Goal: Transaction & Acquisition: Book appointment/travel/reservation

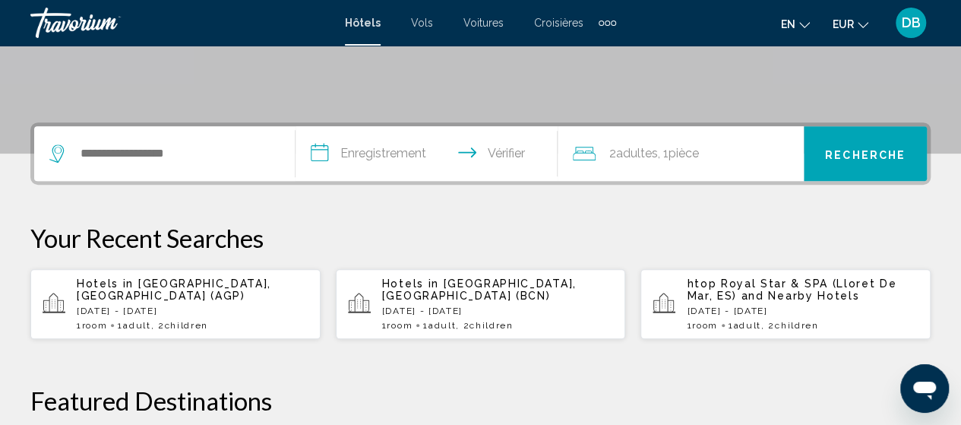
scroll to position [304, 0]
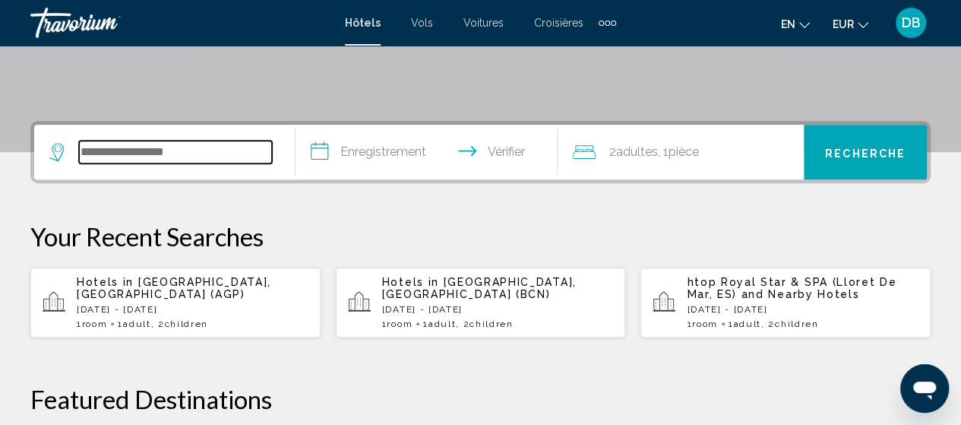
click at [158, 150] on input "Widget de recherche" at bounding box center [175, 152] width 193 height 23
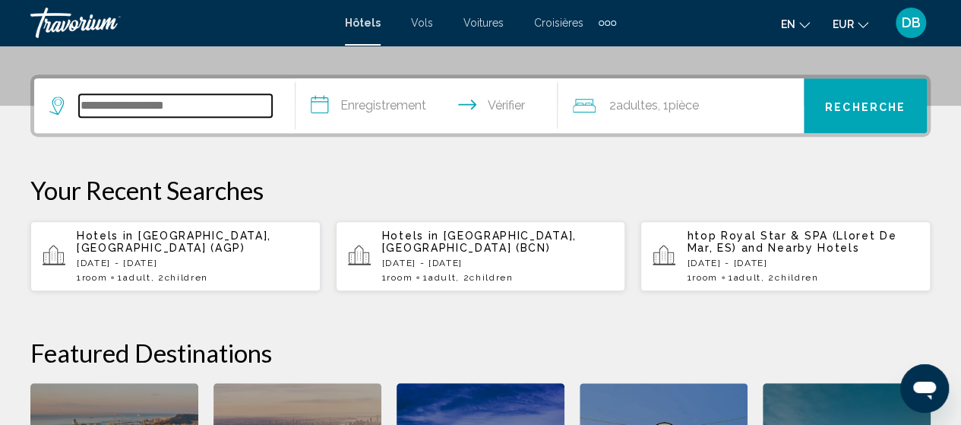
scroll to position [375, 0]
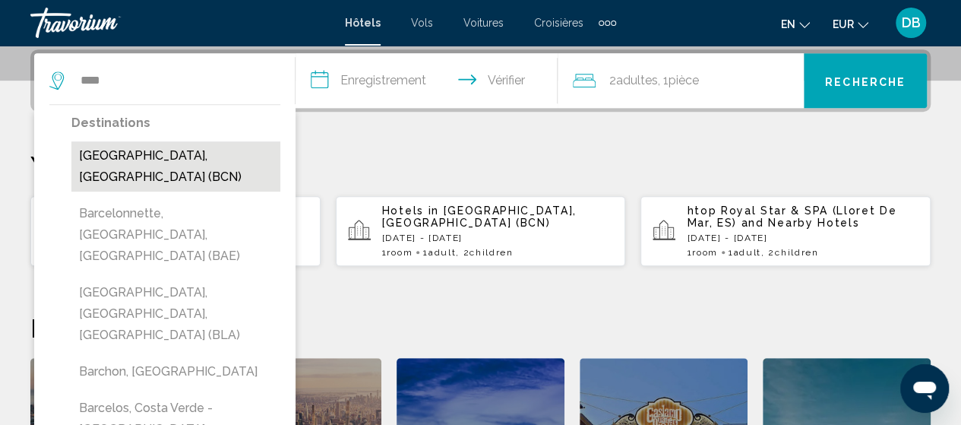
click at [173, 152] on button "[GEOGRAPHIC_DATA], [GEOGRAPHIC_DATA] (BCN)" at bounding box center [175, 166] width 209 height 50
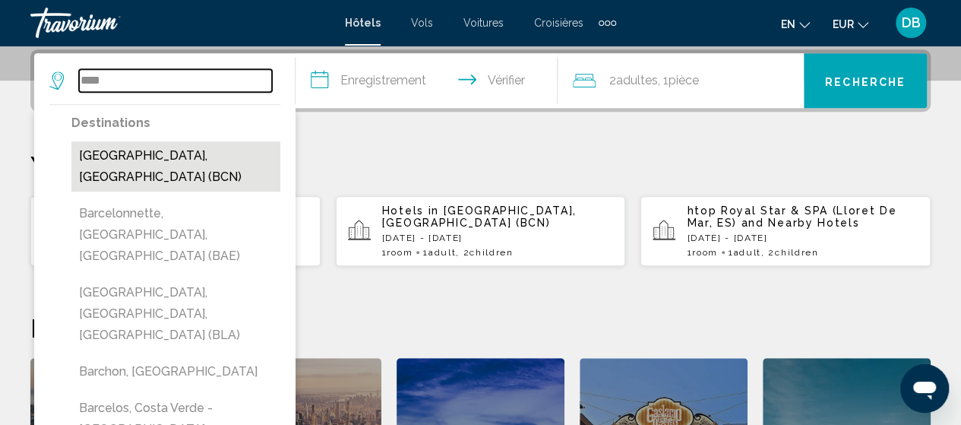
type input "**********"
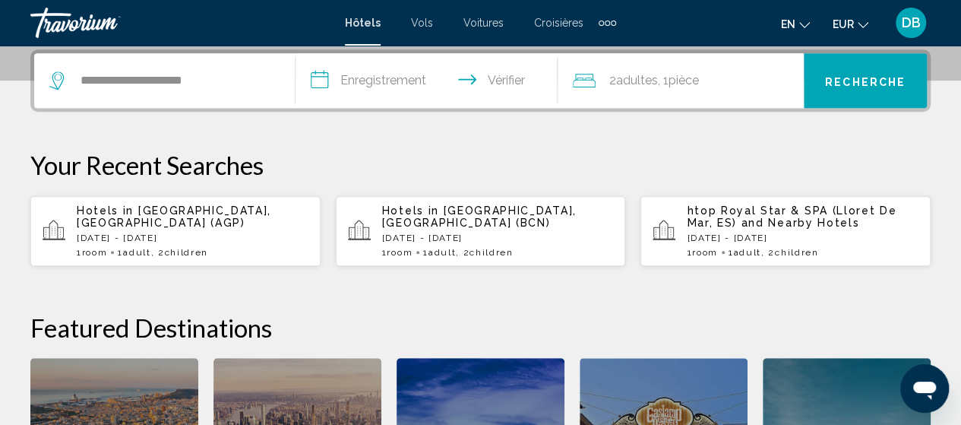
click at [362, 71] on input "**********" at bounding box center [429, 82] width 267 height 59
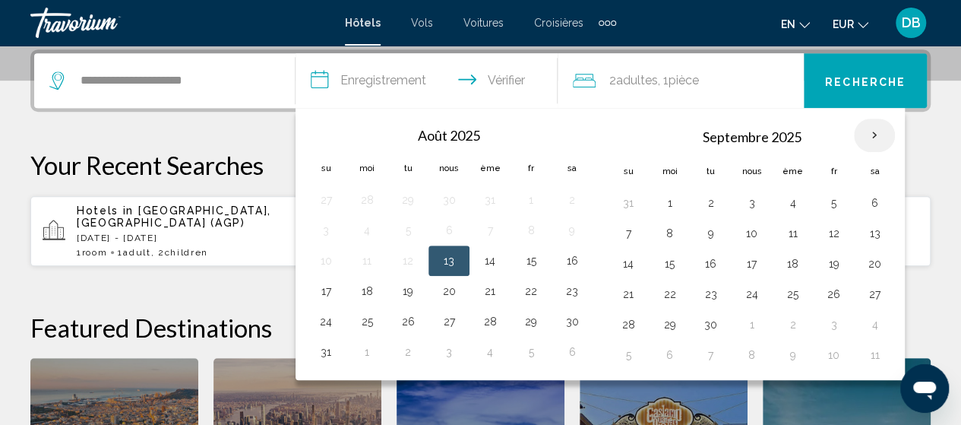
click at [864, 122] on th "Mois prochain" at bounding box center [874, 135] width 41 height 33
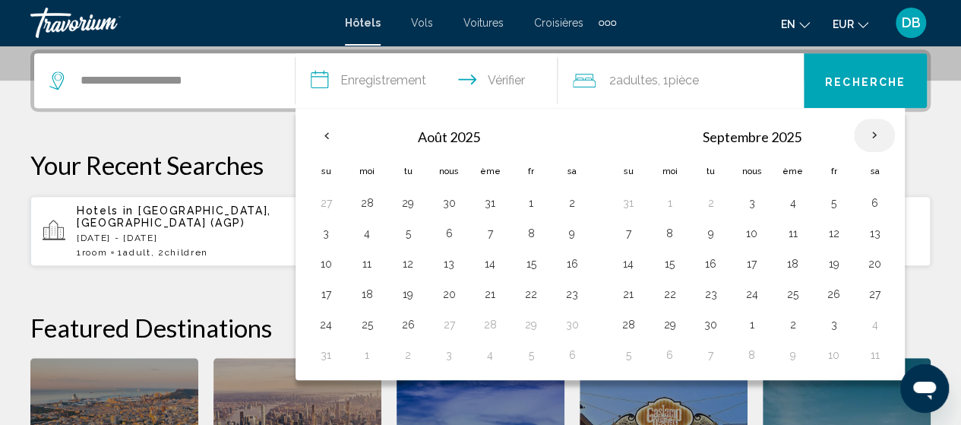
click at [864, 120] on th "Mois prochain" at bounding box center [874, 135] width 41 height 33
click at [869, 128] on th "Mois prochain" at bounding box center [874, 135] width 41 height 33
click at [863, 135] on th "Mois prochain" at bounding box center [874, 135] width 41 height 33
click at [863, 143] on th "Mois prochain" at bounding box center [874, 135] width 41 height 33
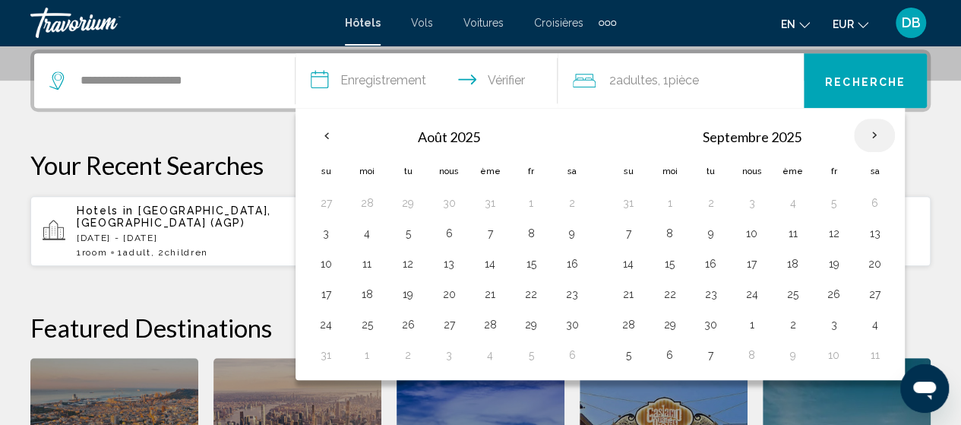
click at [863, 143] on th "Mois prochain" at bounding box center [874, 135] width 41 height 33
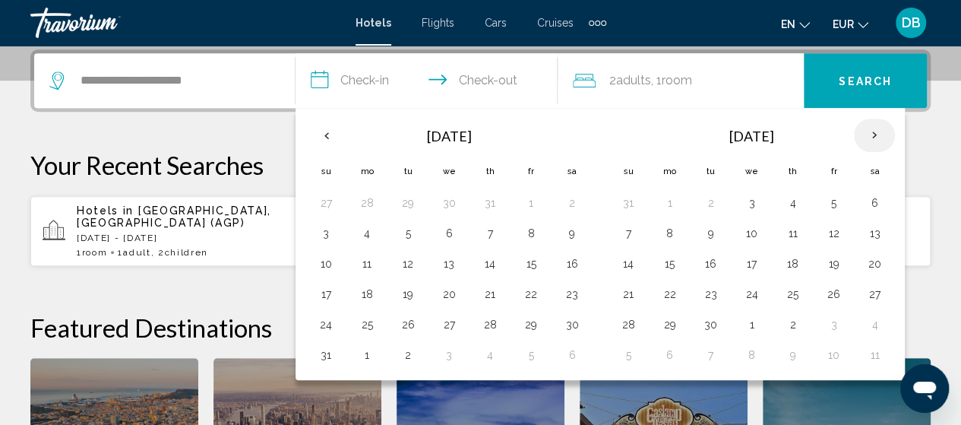
click at [868, 128] on th "Next month" at bounding box center [874, 135] width 41 height 33
click at [318, 132] on th "Previous month" at bounding box center [325, 135] width 41 height 33
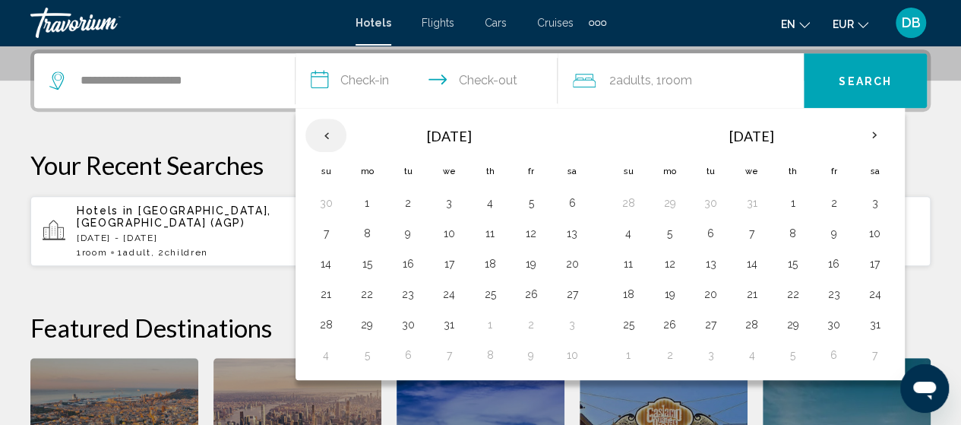
click at [318, 132] on th "Previous month" at bounding box center [325, 135] width 41 height 33
click at [568, 261] on button "18" at bounding box center [572, 263] width 24 height 21
click at [329, 287] on button "19" at bounding box center [326, 293] width 24 height 21
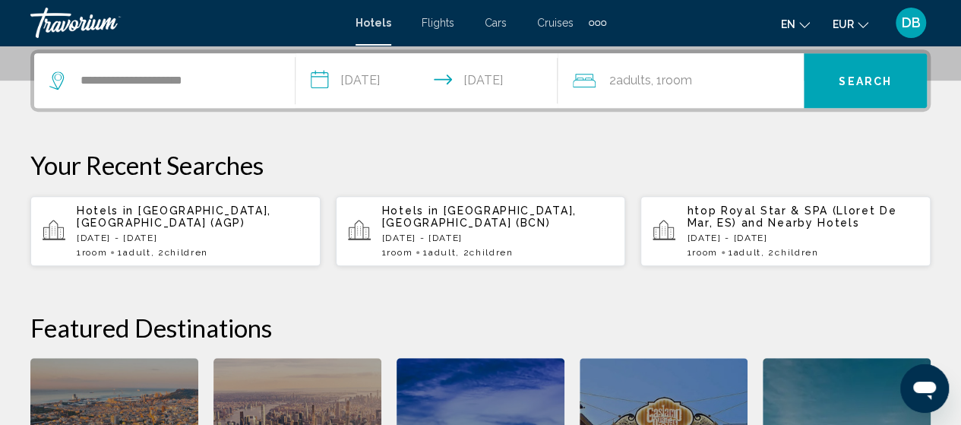
click at [375, 86] on input "**********" at bounding box center [429, 82] width 267 height 59
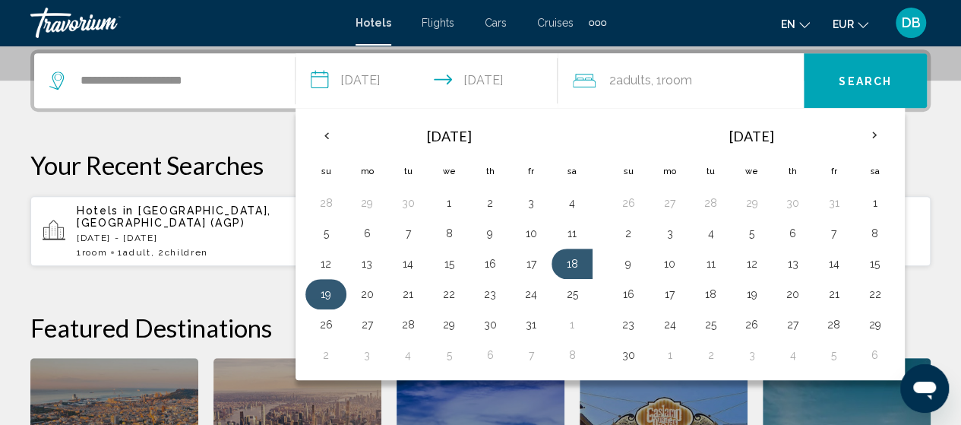
click at [331, 290] on button "19" at bounding box center [326, 293] width 24 height 21
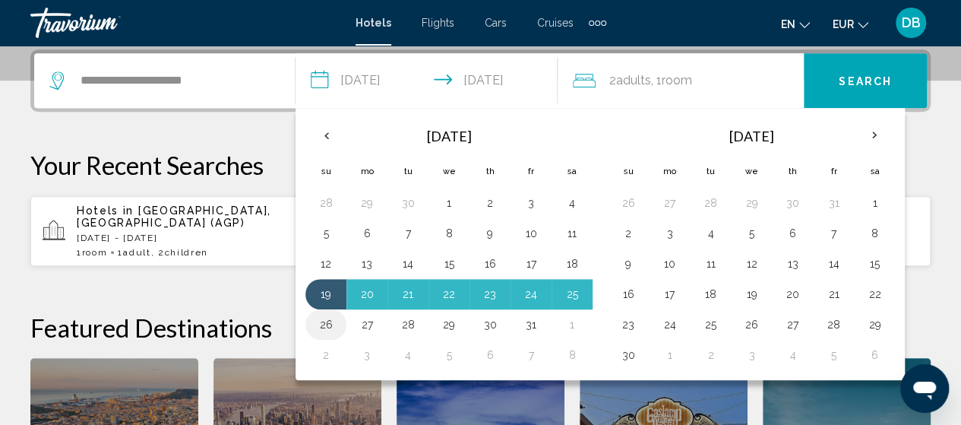
click at [327, 321] on button "26" at bounding box center [326, 324] width 24 height 21
type input "**********"
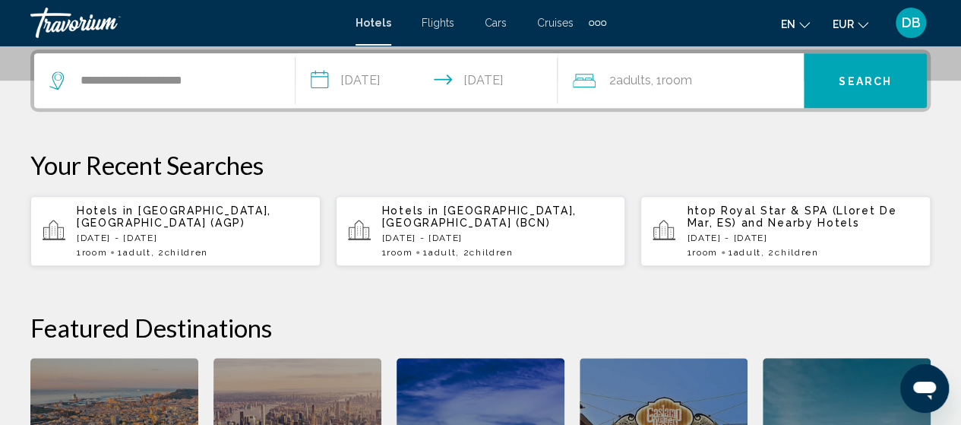
click at [724, 80] on div "2 Adult Adults , 1 Room rooms" at bounding box center [688, 80] width 231 height 21
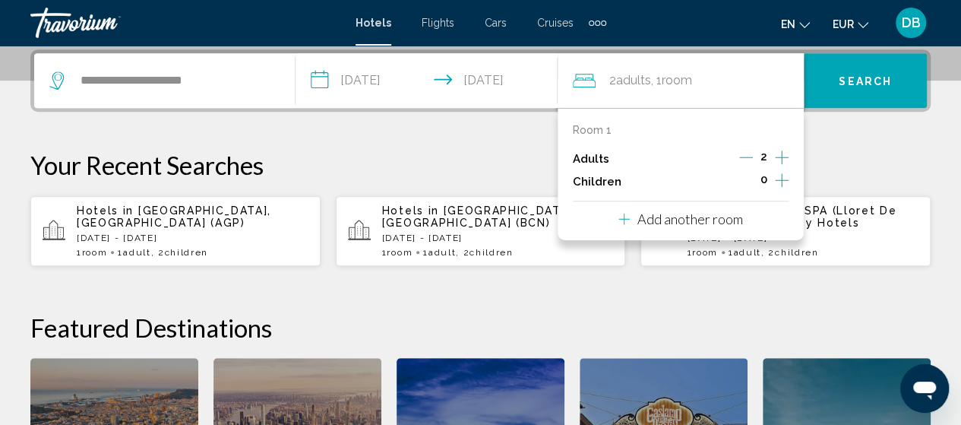
click at [748, 156] on icon "Decrement adults" at bounding box center [746, 157] width 14 height 14
click at [781, 173] on icon "Increment children" at bounding box center [782, 180] width 14 height 14
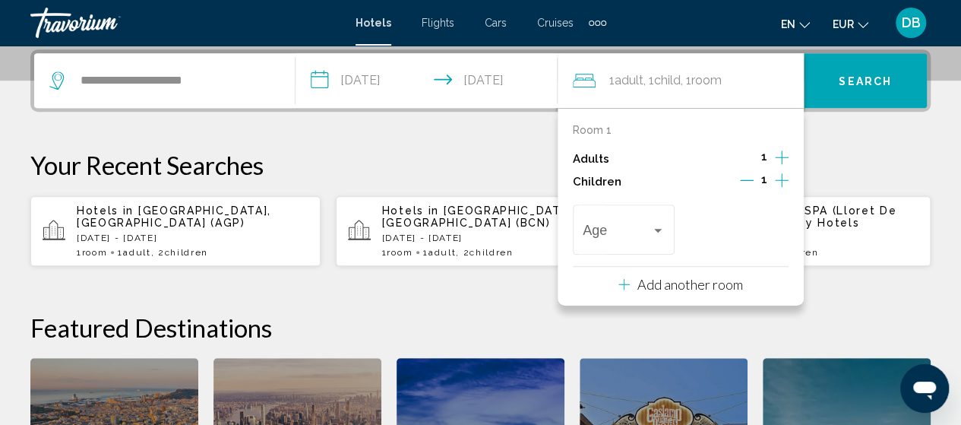
click at [781, 173] on icon "Increment children" at bounding box center [782, 180] width 14 height 14
click at [642, 238] on span "Travelers: 1 adult, 2 children" at bounding box center [617, 233] width 68 height 15
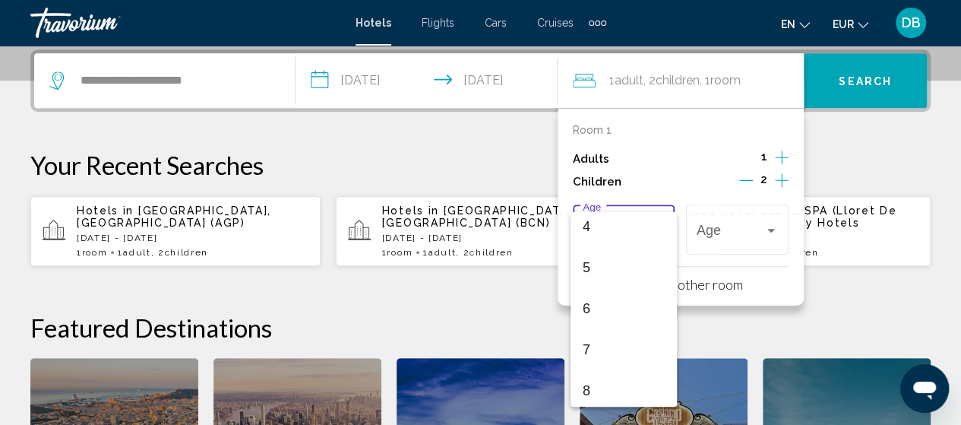
scroll to position [544, 0]
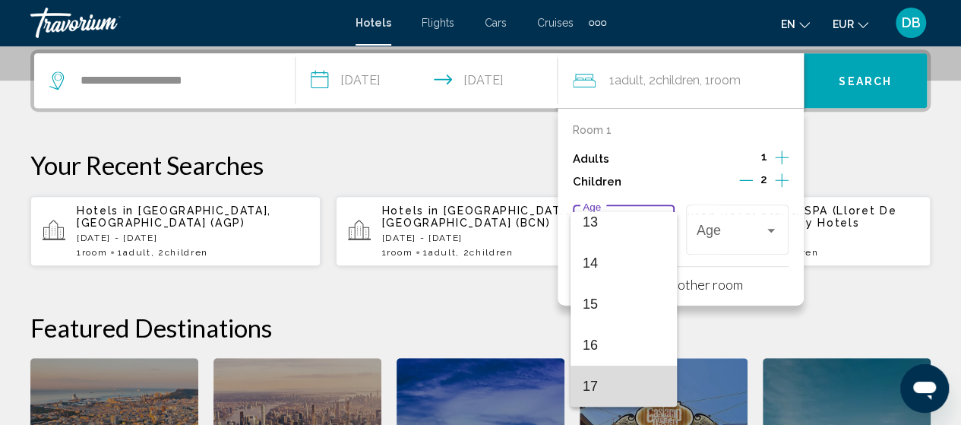
click at [633, 375] on span "17" at bounding box center [624, 386] width 82 height 41
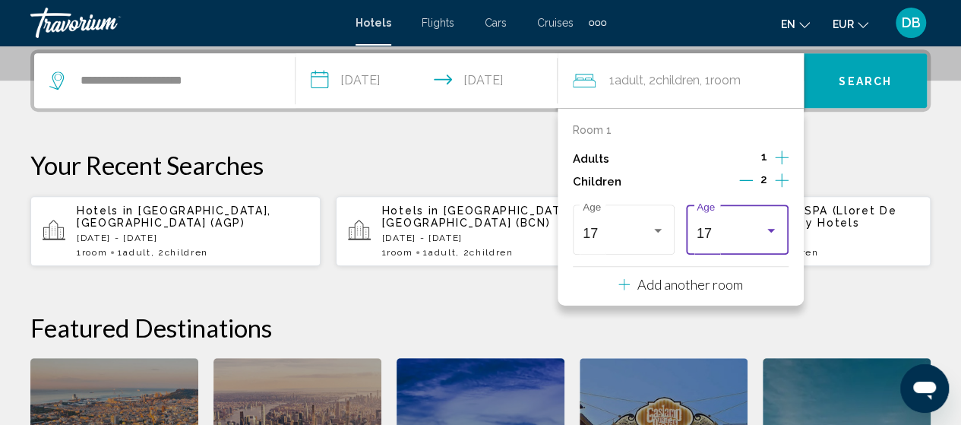
click at [717, 214] on div "17 Age" at bounding box center [738, 228] width 82 height 54
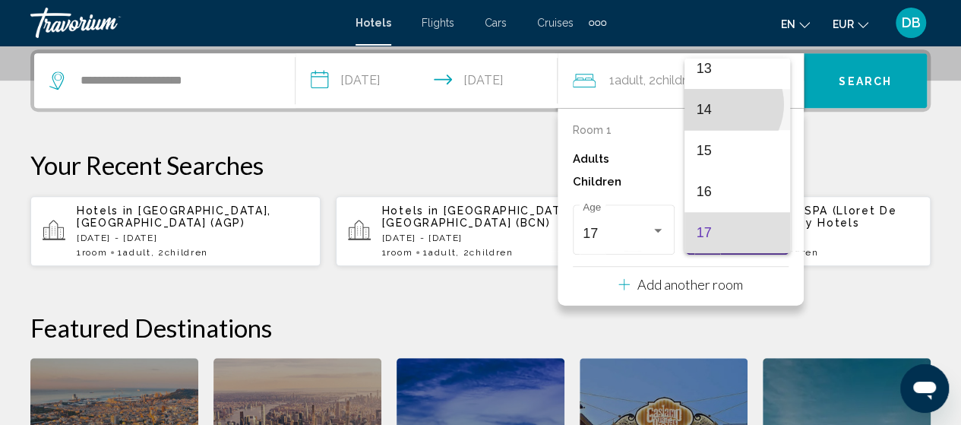
click at [719, 104] on span "14" at bounding box center [738, 109] width 82 height 41
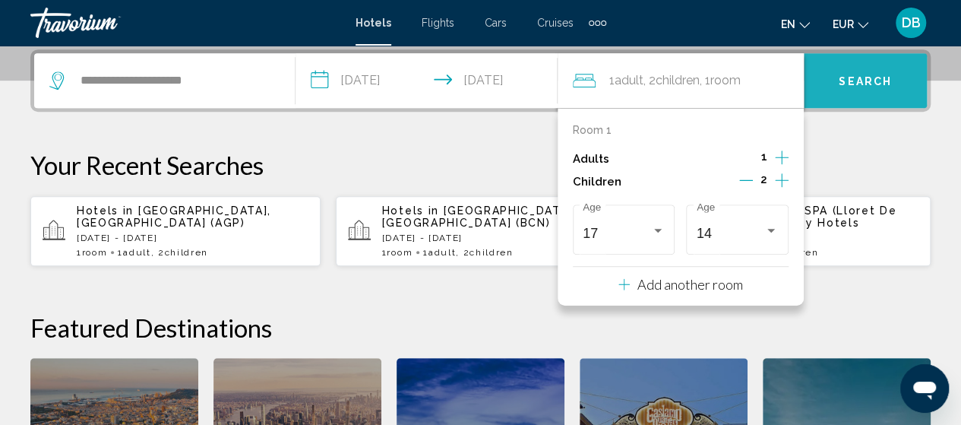
click at [835, 87] on button "Search" at bounding box center [865, 80] width 123 height 55
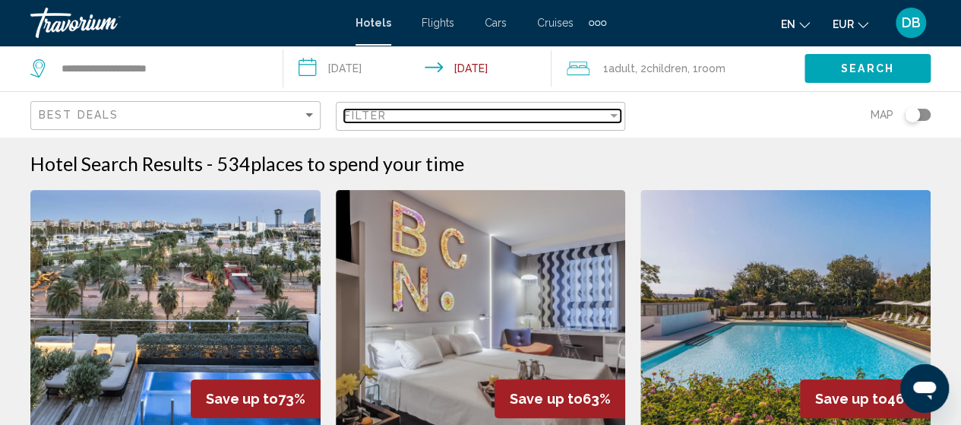
click at [407, 119] on div "Filter" at bounding box center [476, 115] width 264 height 12
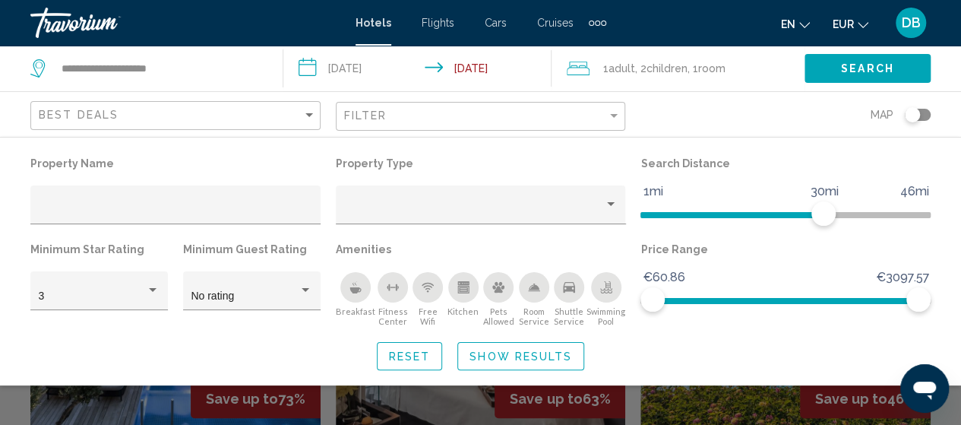
click at [610, 277] on div "Swimming Pool" at bounding box center [606, 287] width 30 height 30
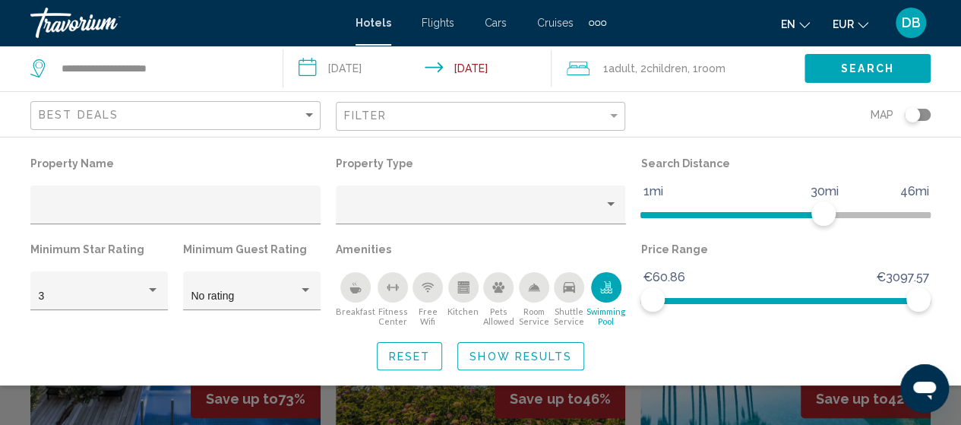
click at [350, 286] on icon "Breakfast" at bounding box center [356, 287] width 12 height 12
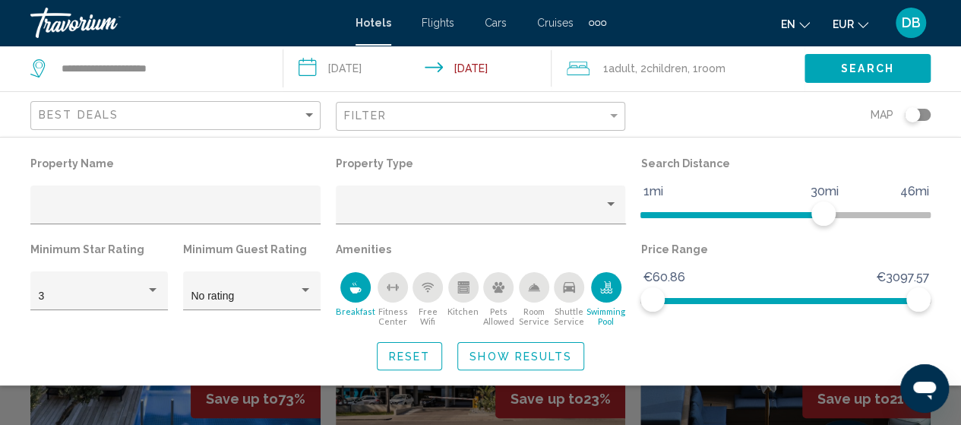
click at [507, 350] on span "Show Results" at bounding box center [521, 356] width 103 height 12
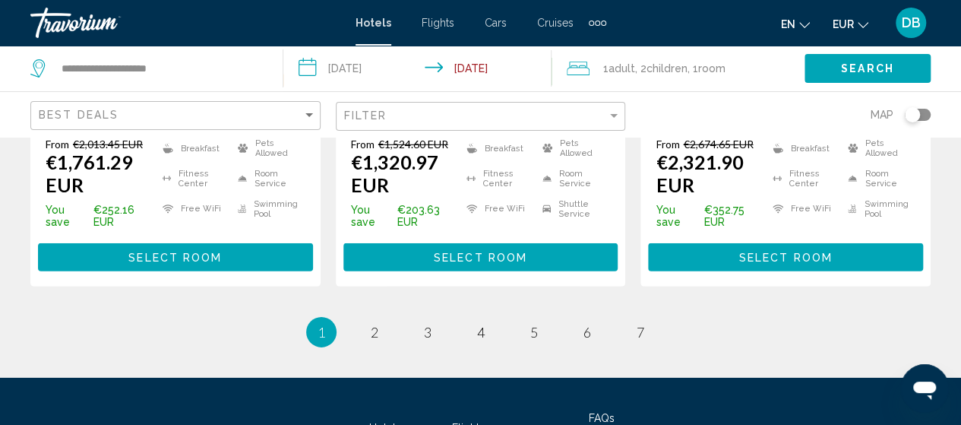
scroll to position [2218, 0]
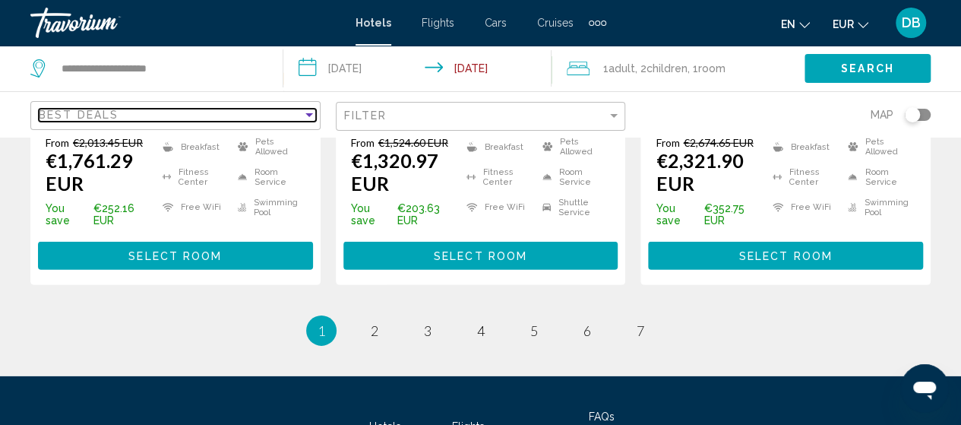
click at [229, 111] on div "Best Deals" at bounding box center [171, 115] width 264 height 12
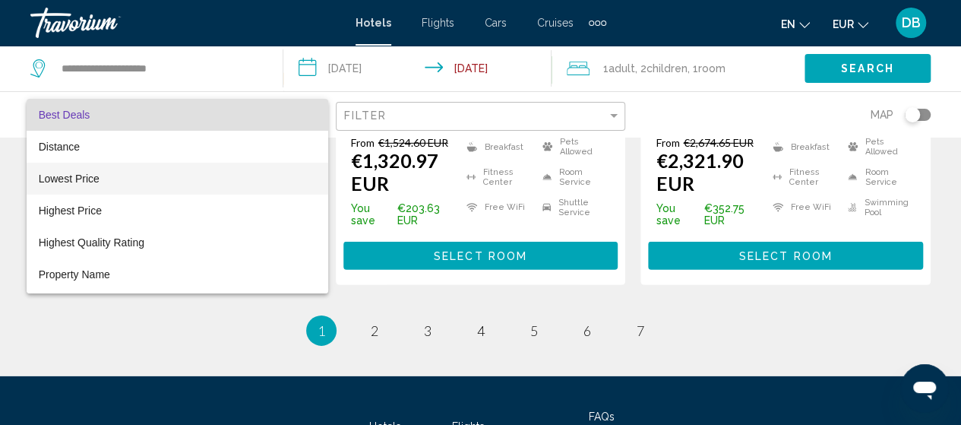
click at [166, 188] on span "Lowest Price" at bounding box center [177, 179] width 277 height 32
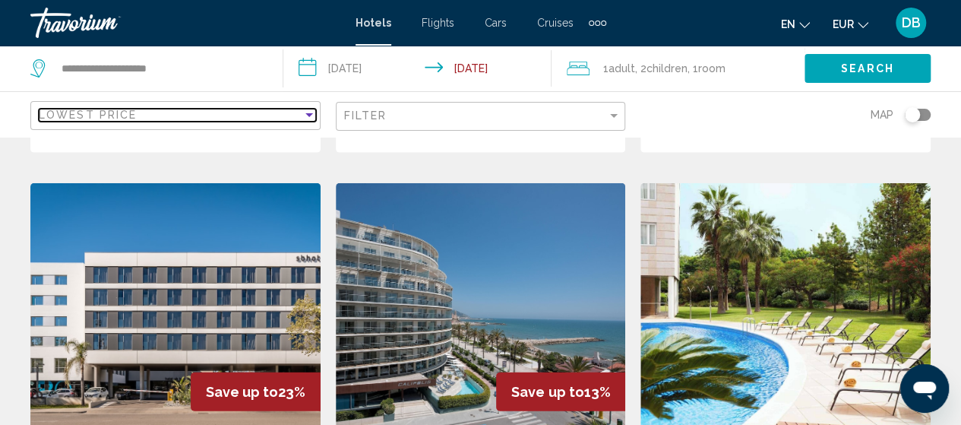
scroll to position [979, 0]
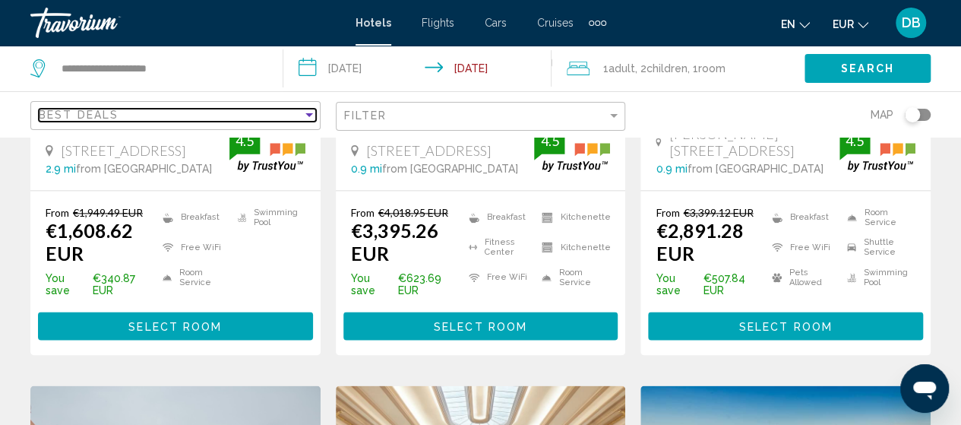
click at [160, 112] on div "Best Deals" at bounding box center [171, 115] width 264 height 12
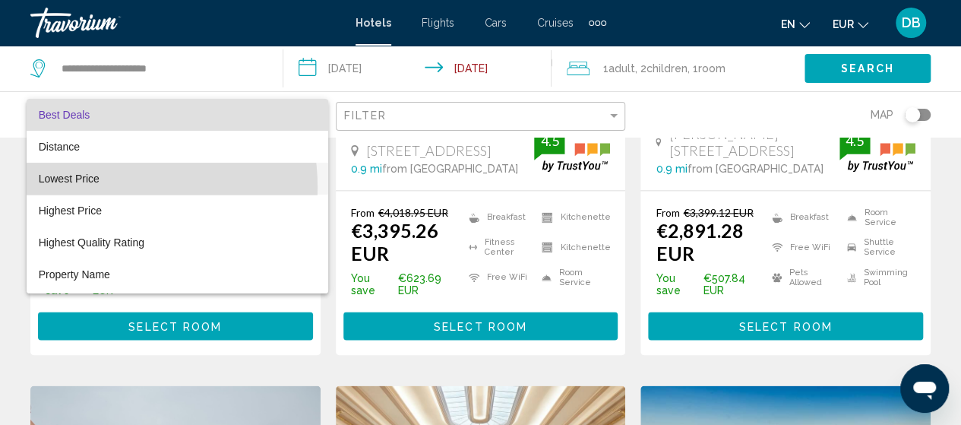
click at [88, 188] on span "Lowest Price" at bounding box center [177, 179] width 277 height 32
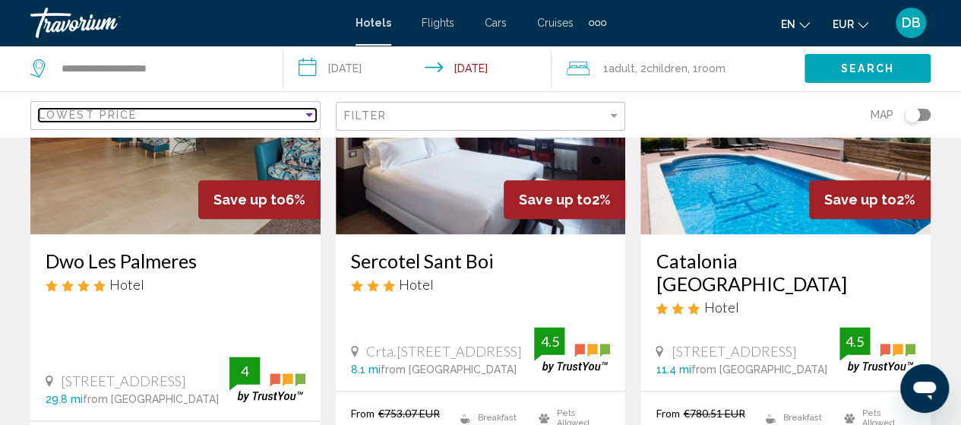
scroll to position [850, 0]
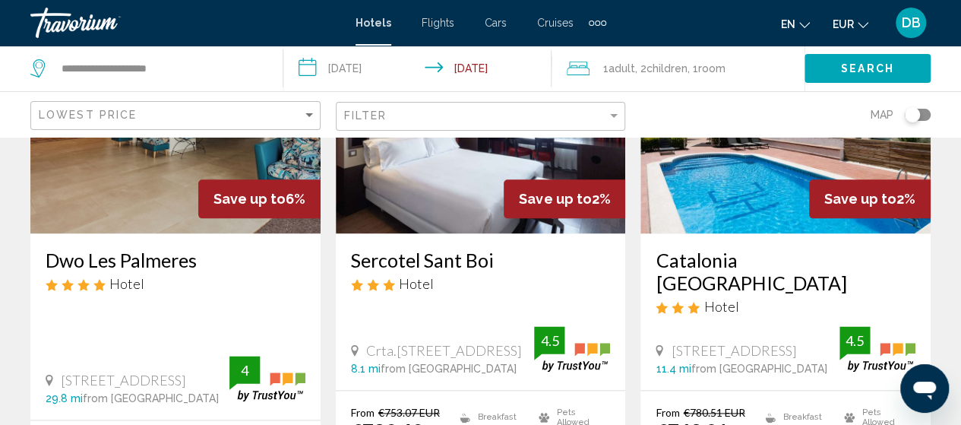
click at [432, 248] on h3 "Sercotel Sant Boi" at bounding box center [481, 259] width 260 height 23
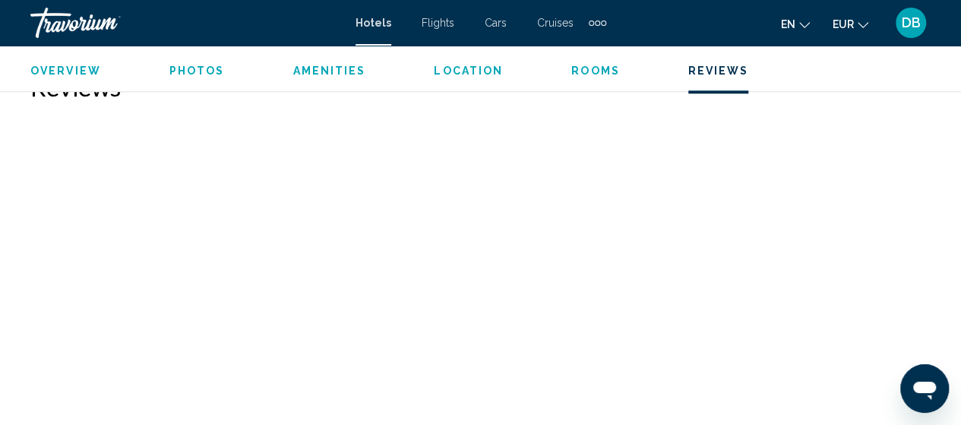
scroll to position [3364, 0]
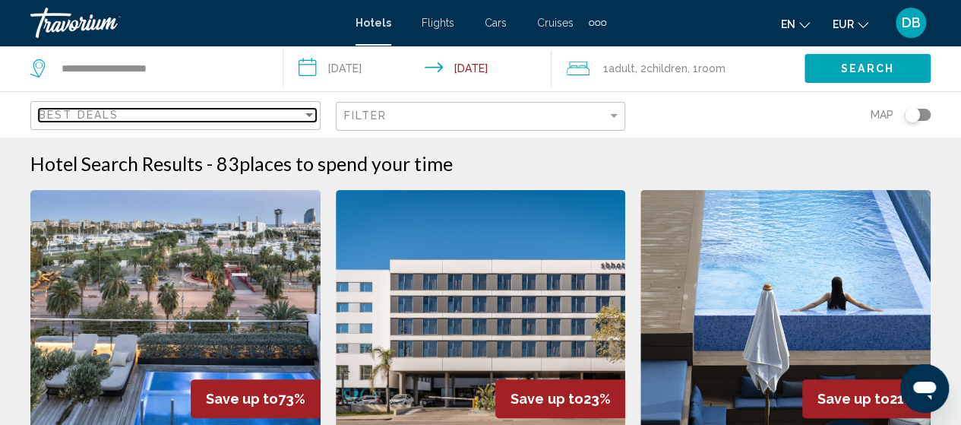
click at [123, 114] on div "Best Deals" at bounding box center [171, 115] width 264 height 12
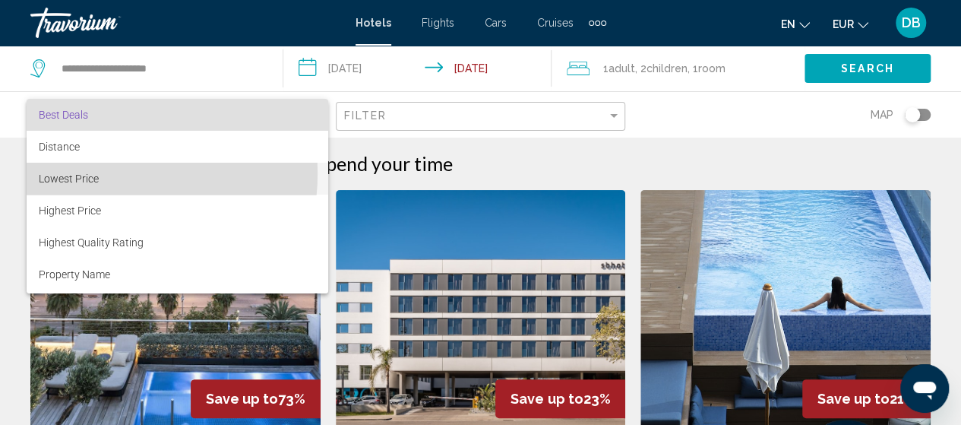
click at [103, 173] on span "Lowest Price" at bounding box center [177, 179] width 277 height 32
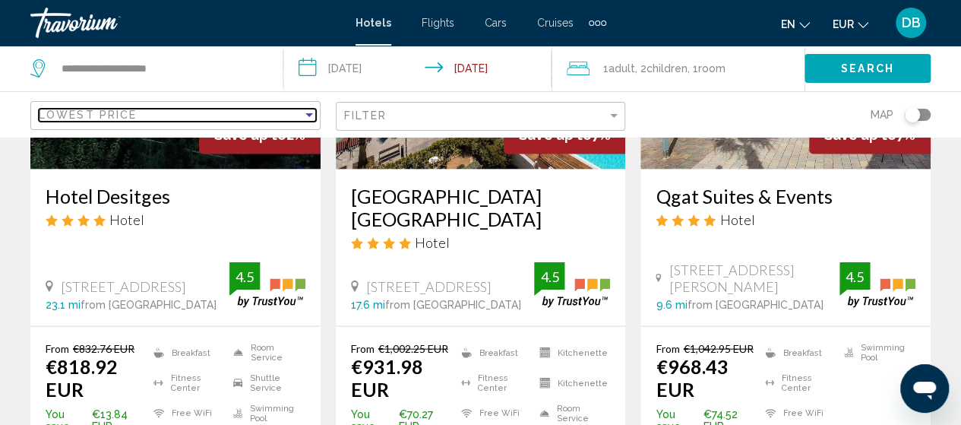
scroll to position [1568, 0]
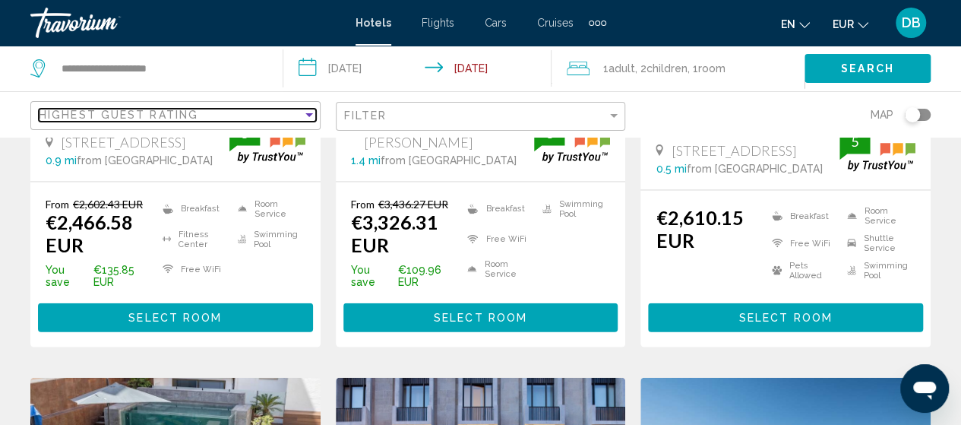
scroll to position [1701, 0]
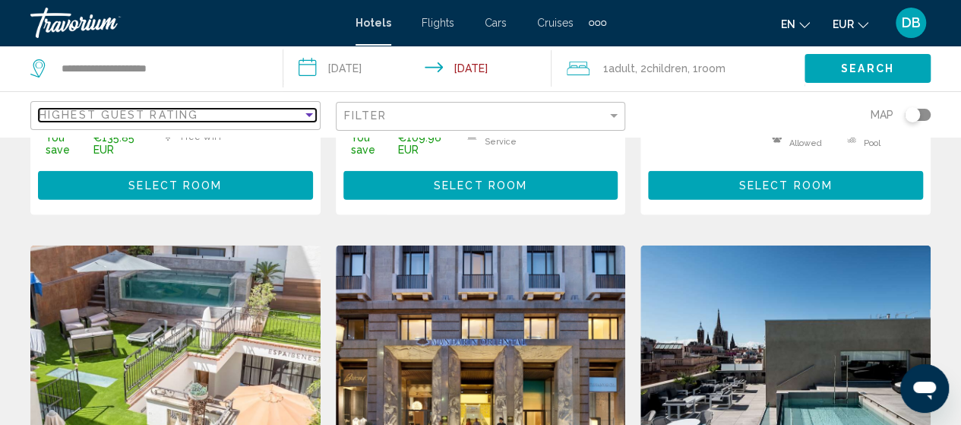
click at [250, 119] on div "Highest Guest Rating" at bounding box center [171, 115] width 264 height 12
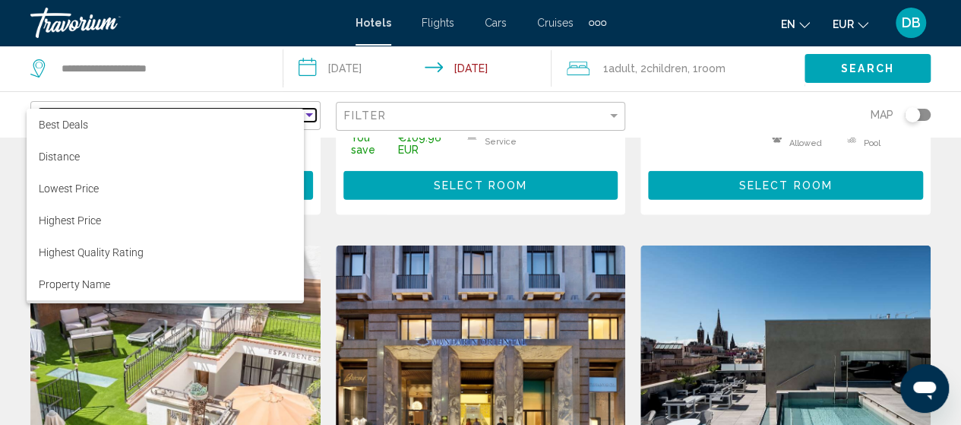
scroll to position [29, 0]
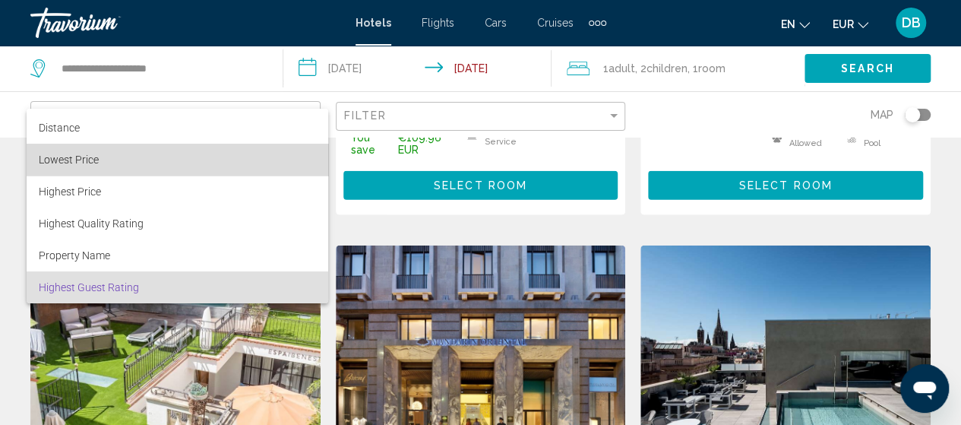
click at [200, 156] on span "Lowest Price" at bounding box center [177, 160] width 277 height 32
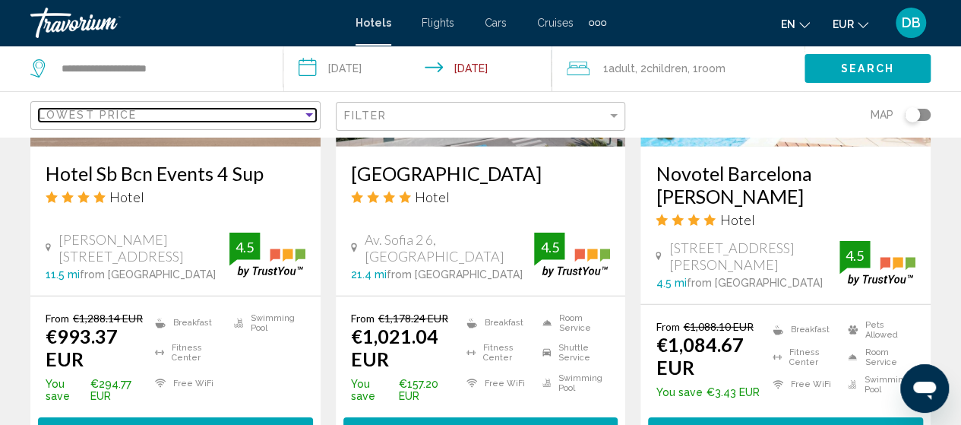
scroll to position [2187, 0]
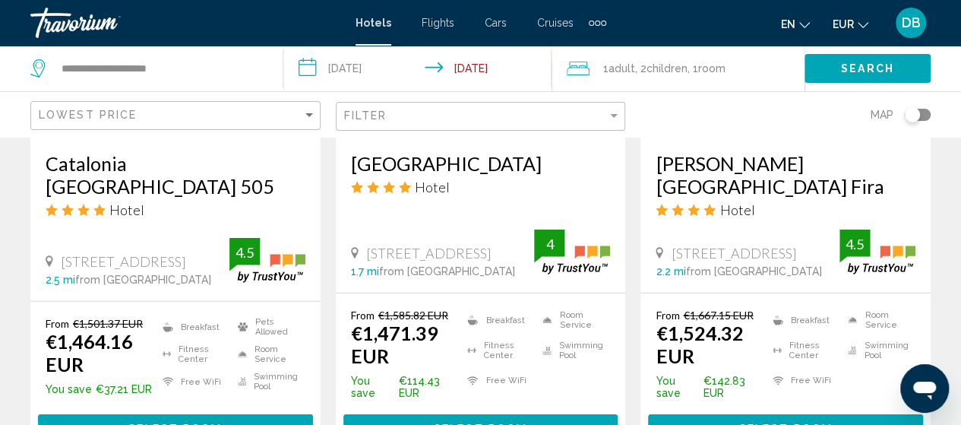
scroll to position [2166, 0]
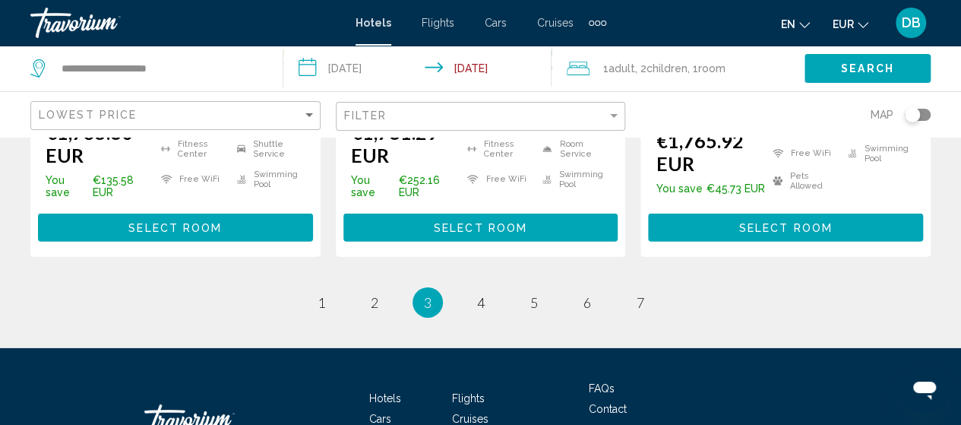
scroll to position [2308, 0]
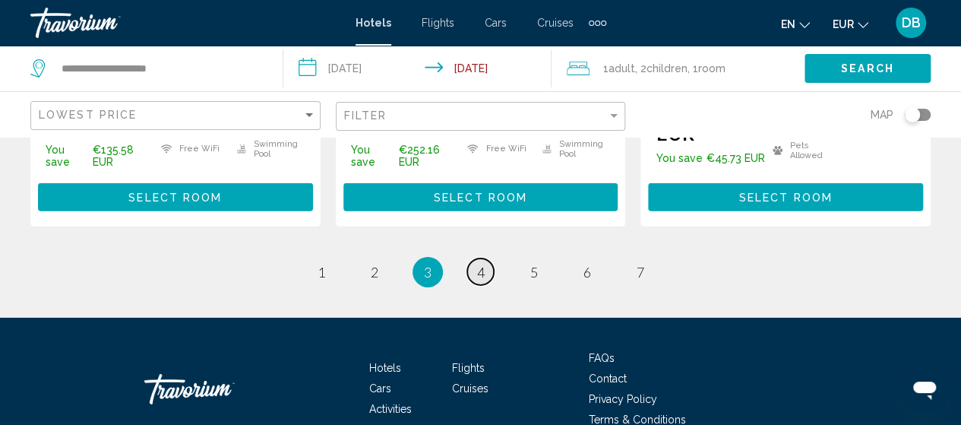
click at [477, 264] on span "4" at bounding box center [481, 272] width 8 height 17
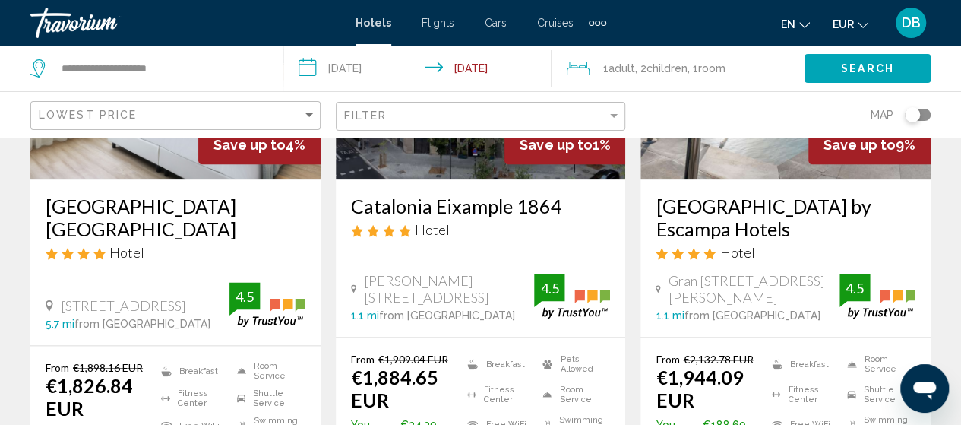
scroll to position [860, 0]
